Goal: Go to known website: Access a specific website the user already knows

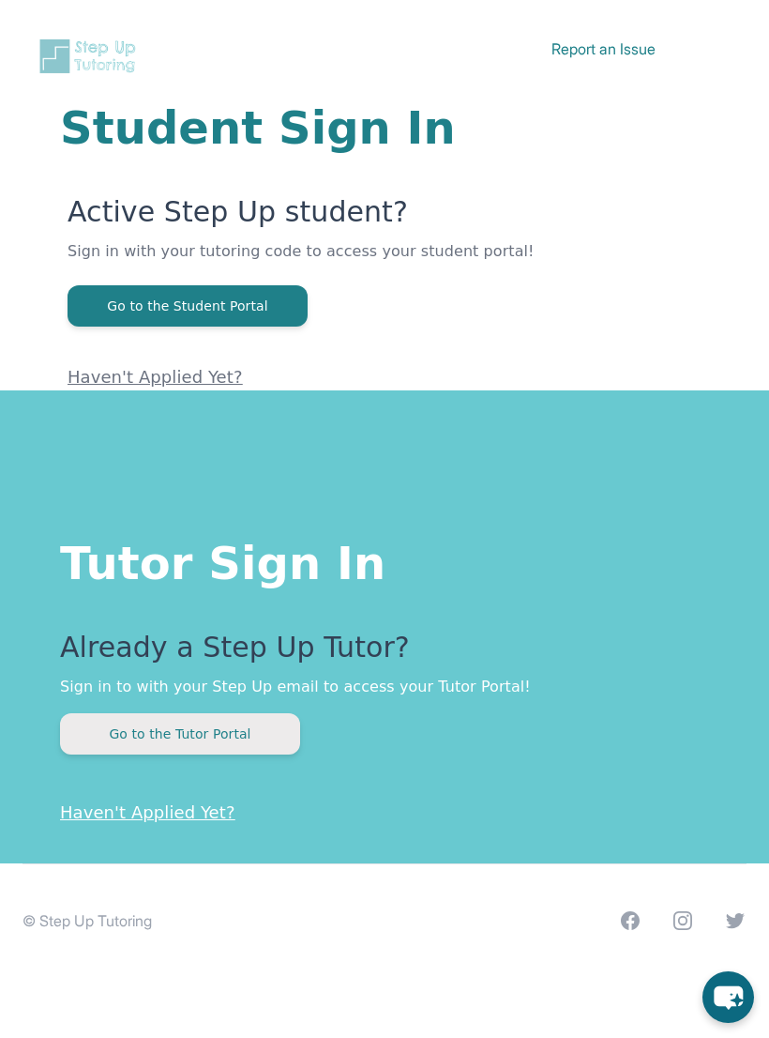
click at [229, 720] on button "Go to the Tutor Portal" at bounding box center [180, 733] width 240 height 41
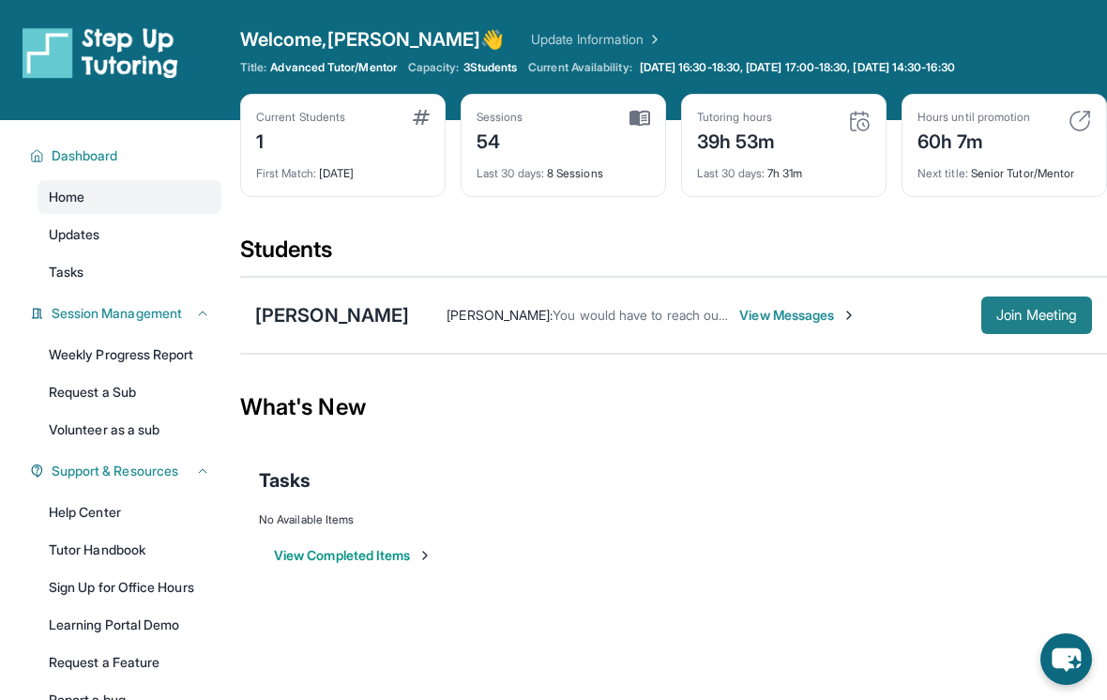
click at [768, 321] on span "Join Meeting" at bounding box center [1036, 315] width 81 height 11
